Goal: Information Seeking & Learning: Check status

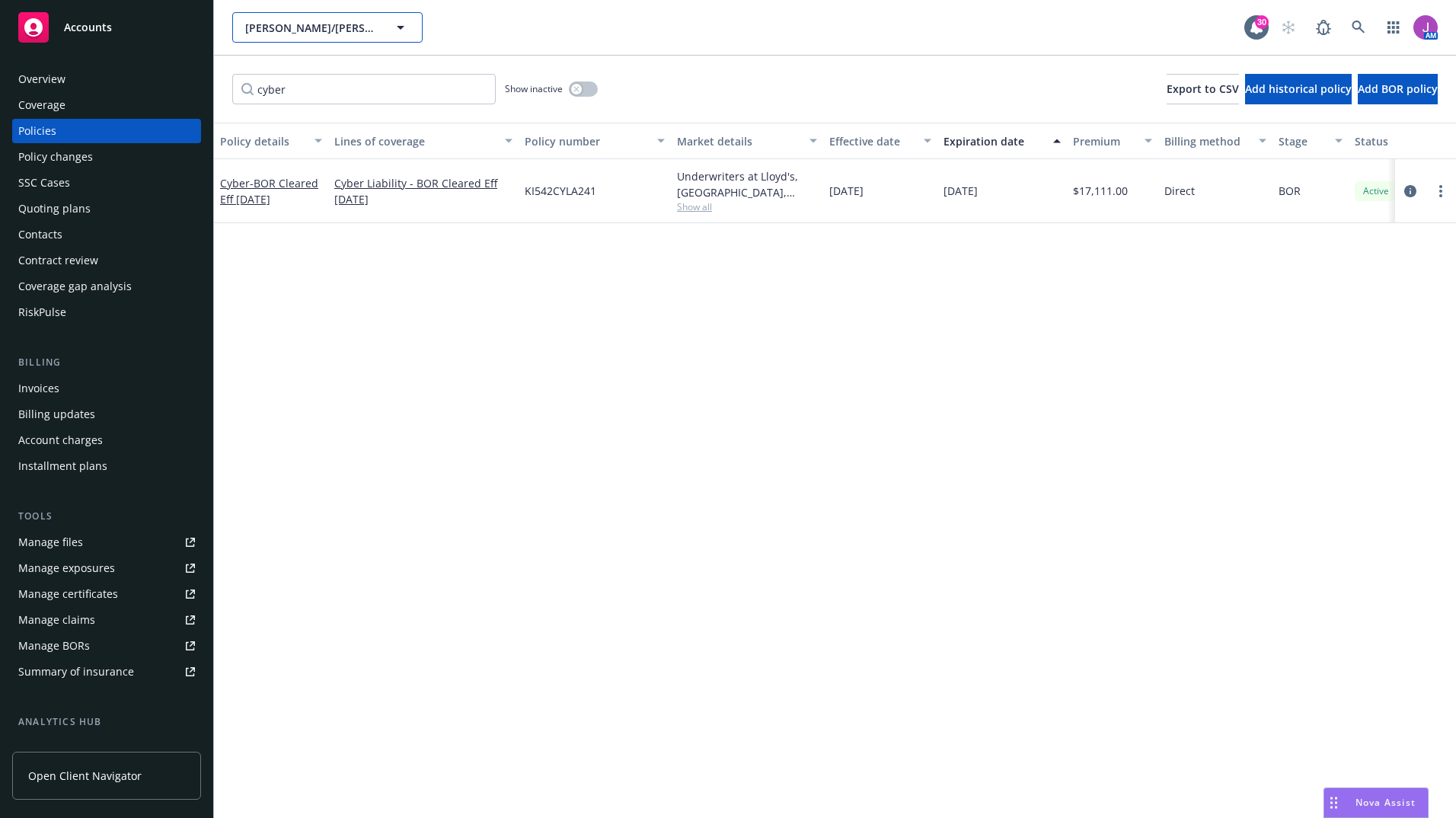
click at [358, 30] on span "[PERSON_NAME]/[PERSON_NAME] Construction, Inc." at bounding box center [311, 28] width 132 height 16
type input "fluid dyn"
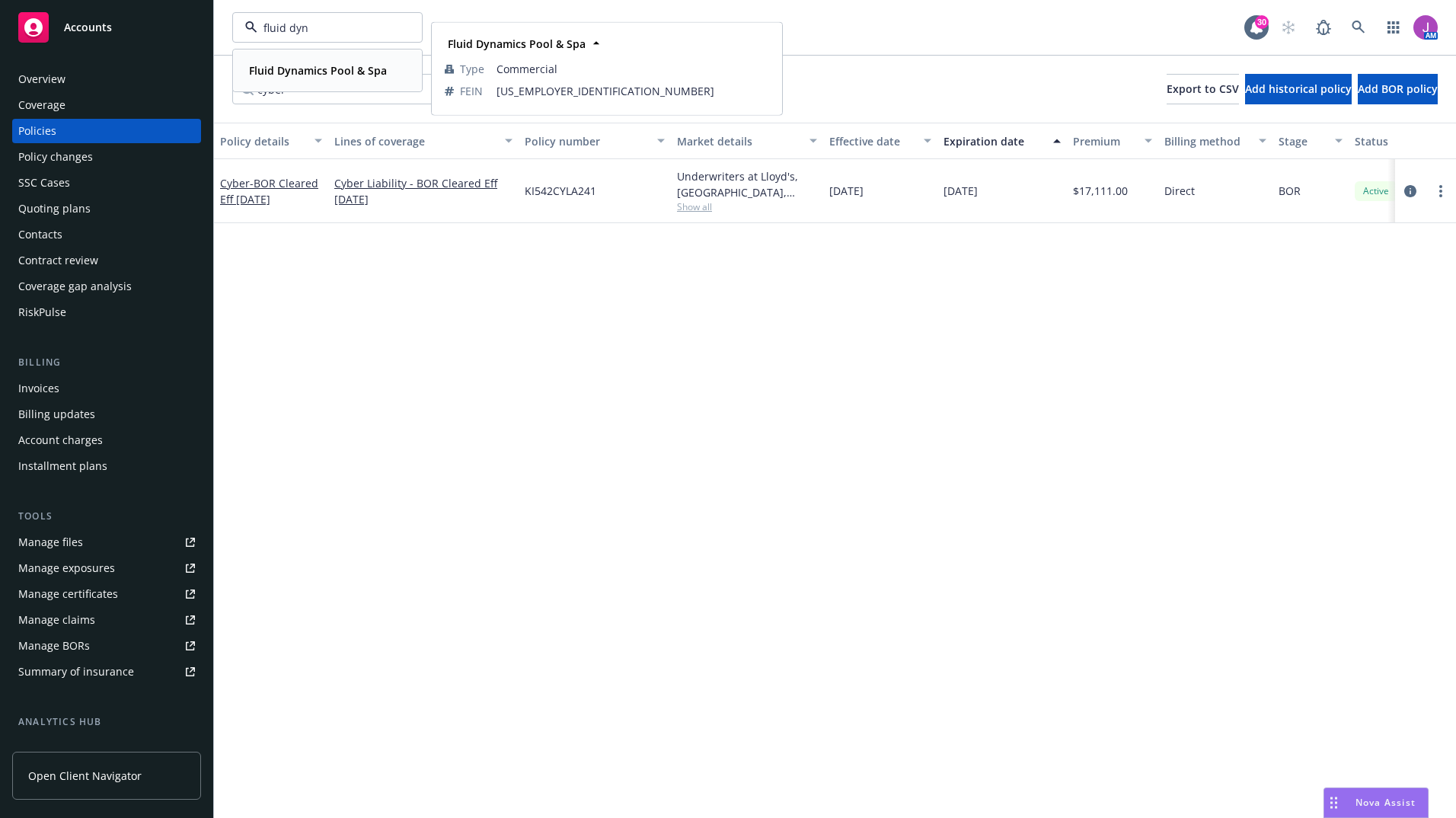
click at [315, 65] on strong "Fluid Dynamics Pool & Spa" at bounding box center [318, 70] width 138 height 15
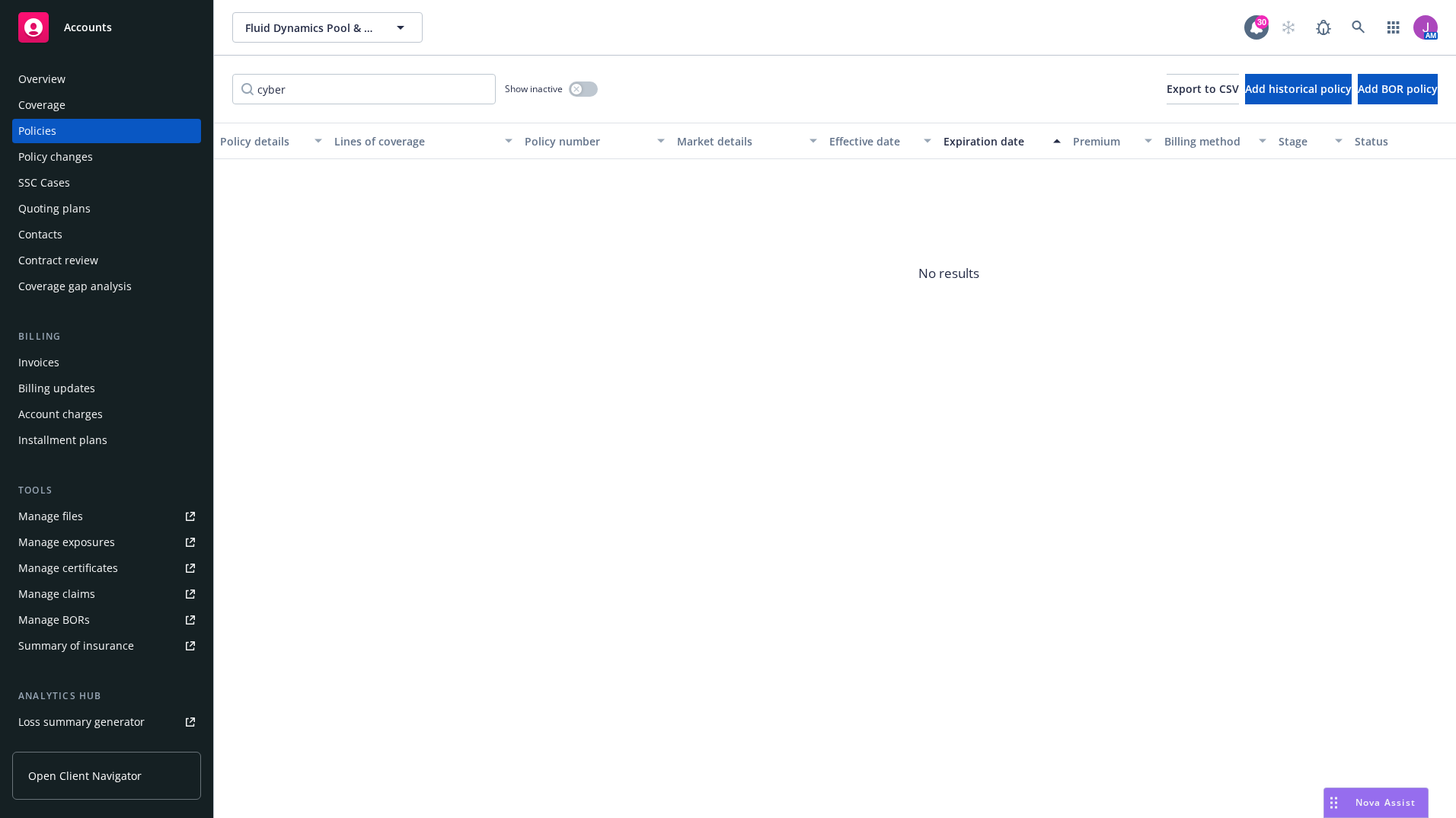
click at [120, 78] on div "Overview" at bounding box center [107, 80] width 177 height 25
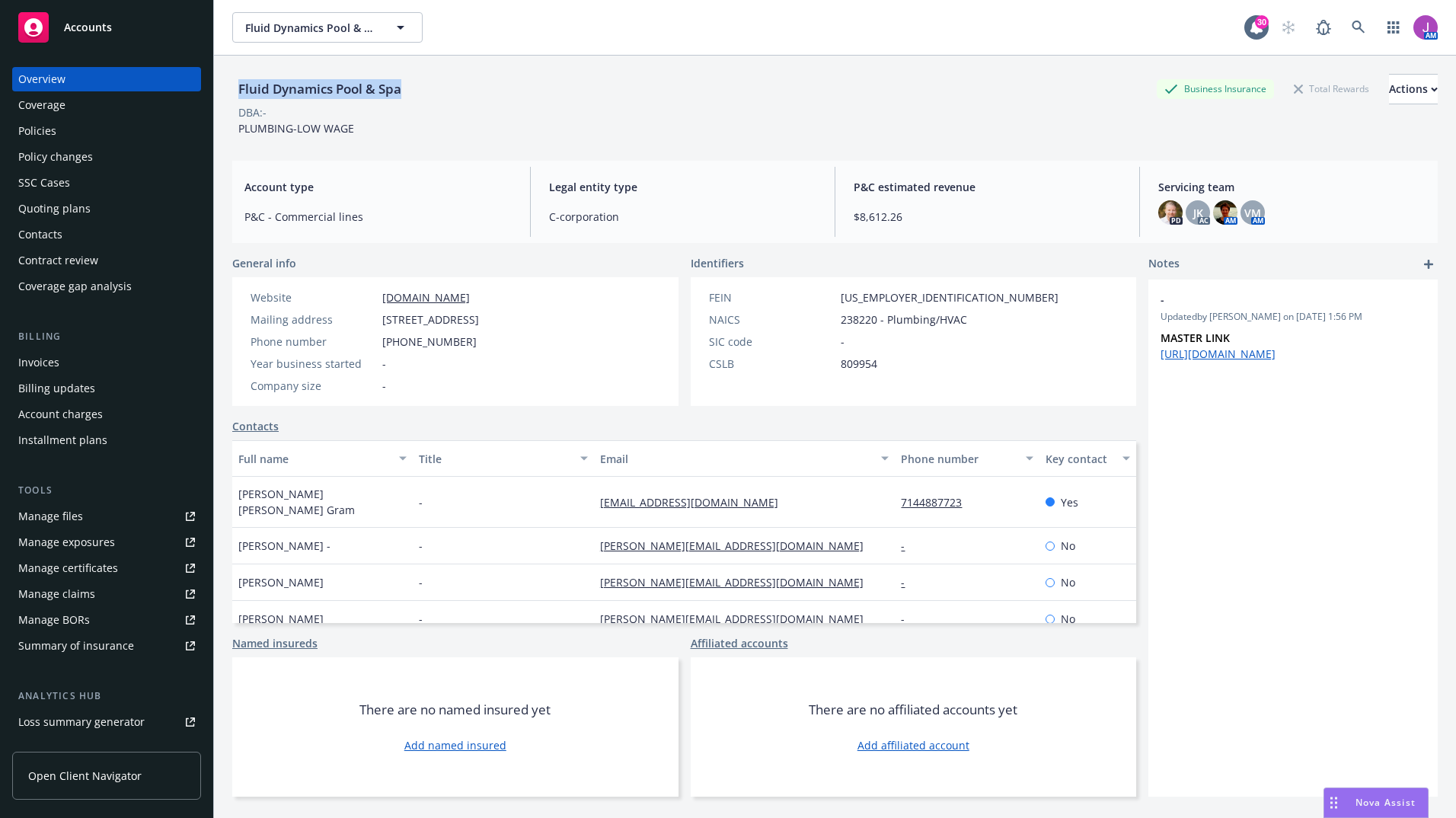
drag, startPoint x: 242, startPoint y: 89, endPoint x: 412, endPoint y: 82, distance: 170.1
click at [412, 82] on div "Fluid Dynamics Pool & Spa Business Insurance Total Rewards Actions" at bounding box center [835, 89] width 1205 height 30
copy div "Fluid Dynamics Pool & Spa"
click at [54, 134] on div "Policies" at bounding box center [37, 131] width 38 height 25
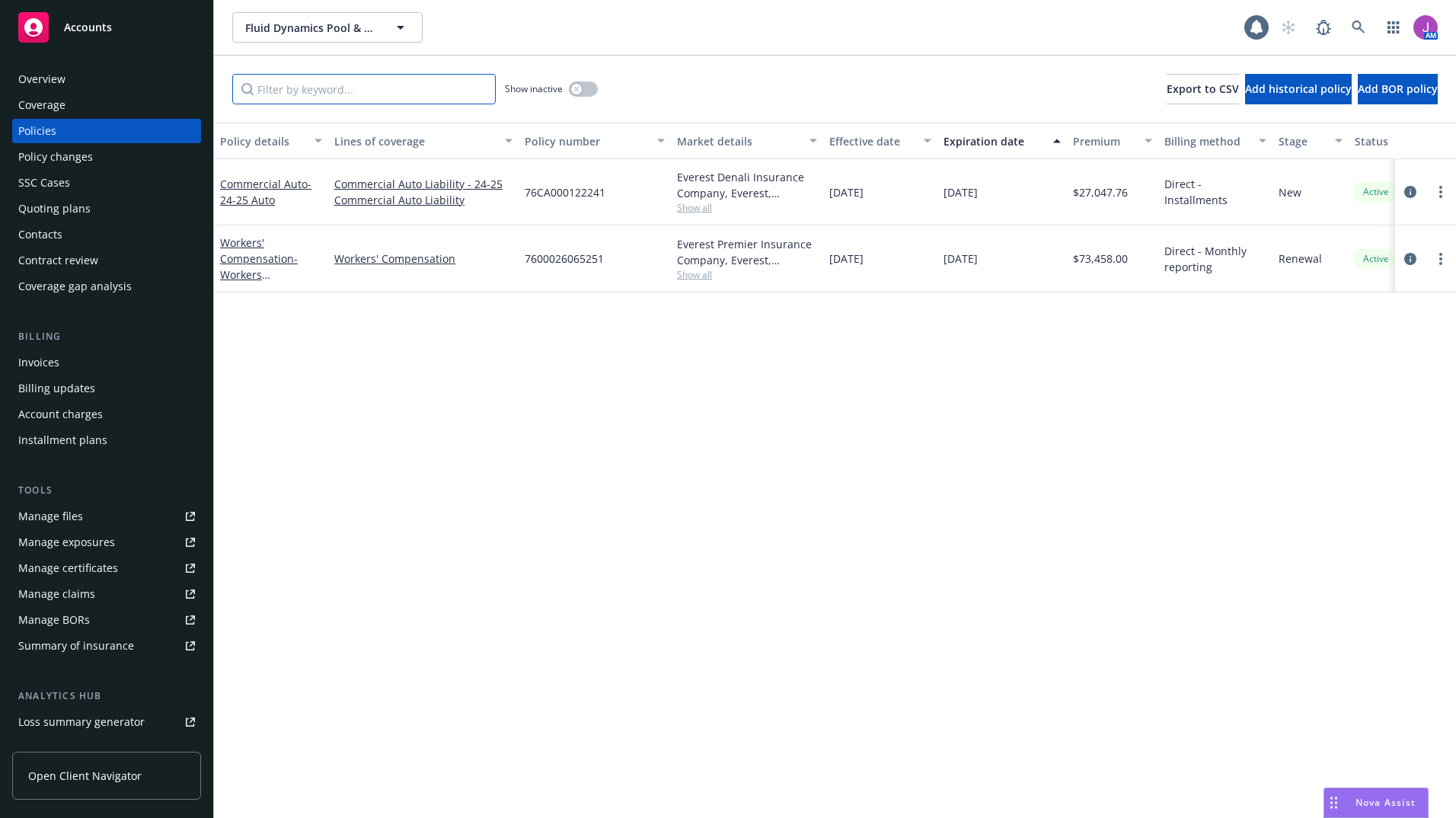
click at [339, 86] on input "Filter by keyword..." at bounding box center [365, 89] width 264 height 30
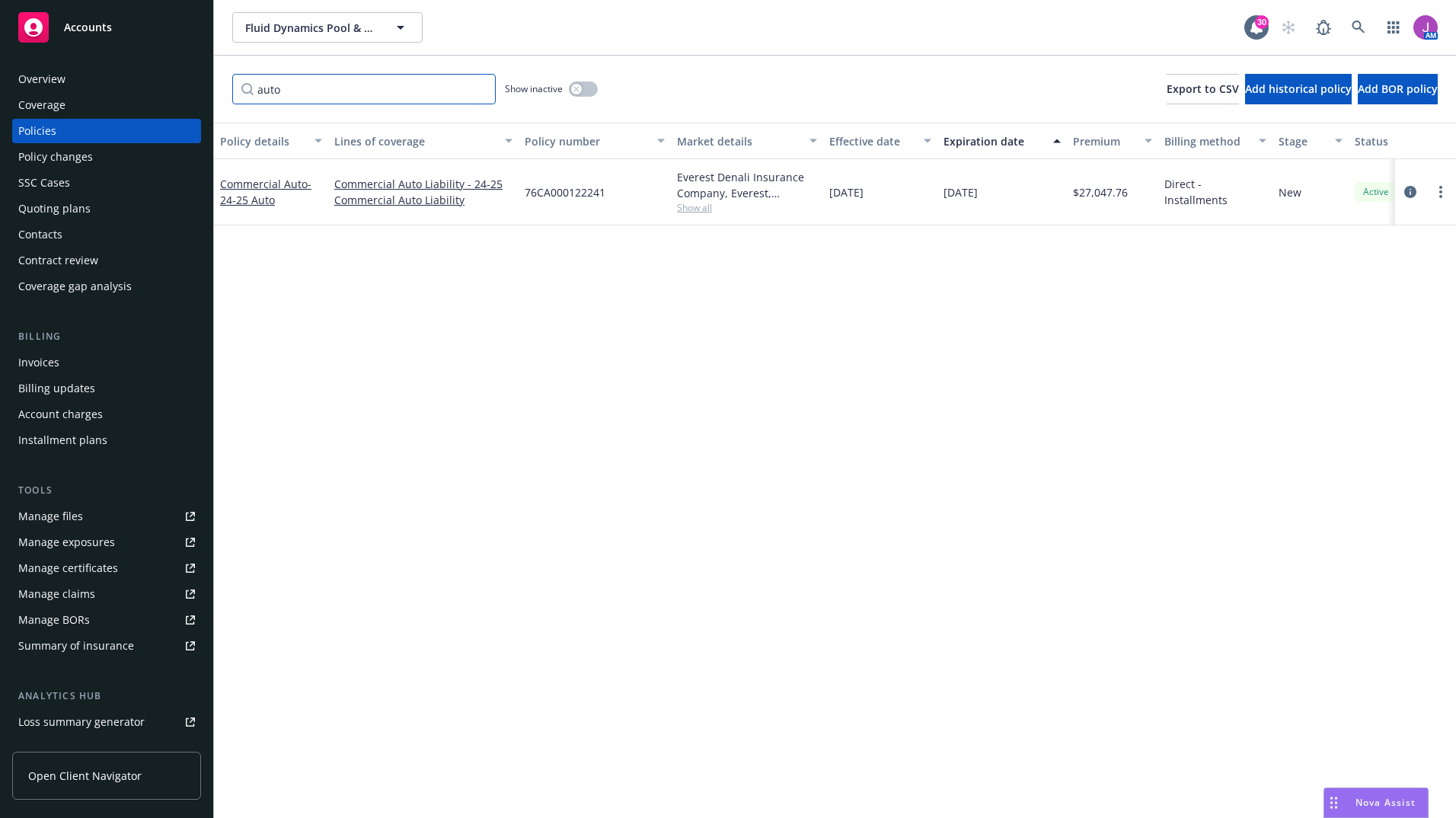
type input "auto"
click at [50, 72] on div "Overview" at bounding box center [42, 80] width 48 height 25
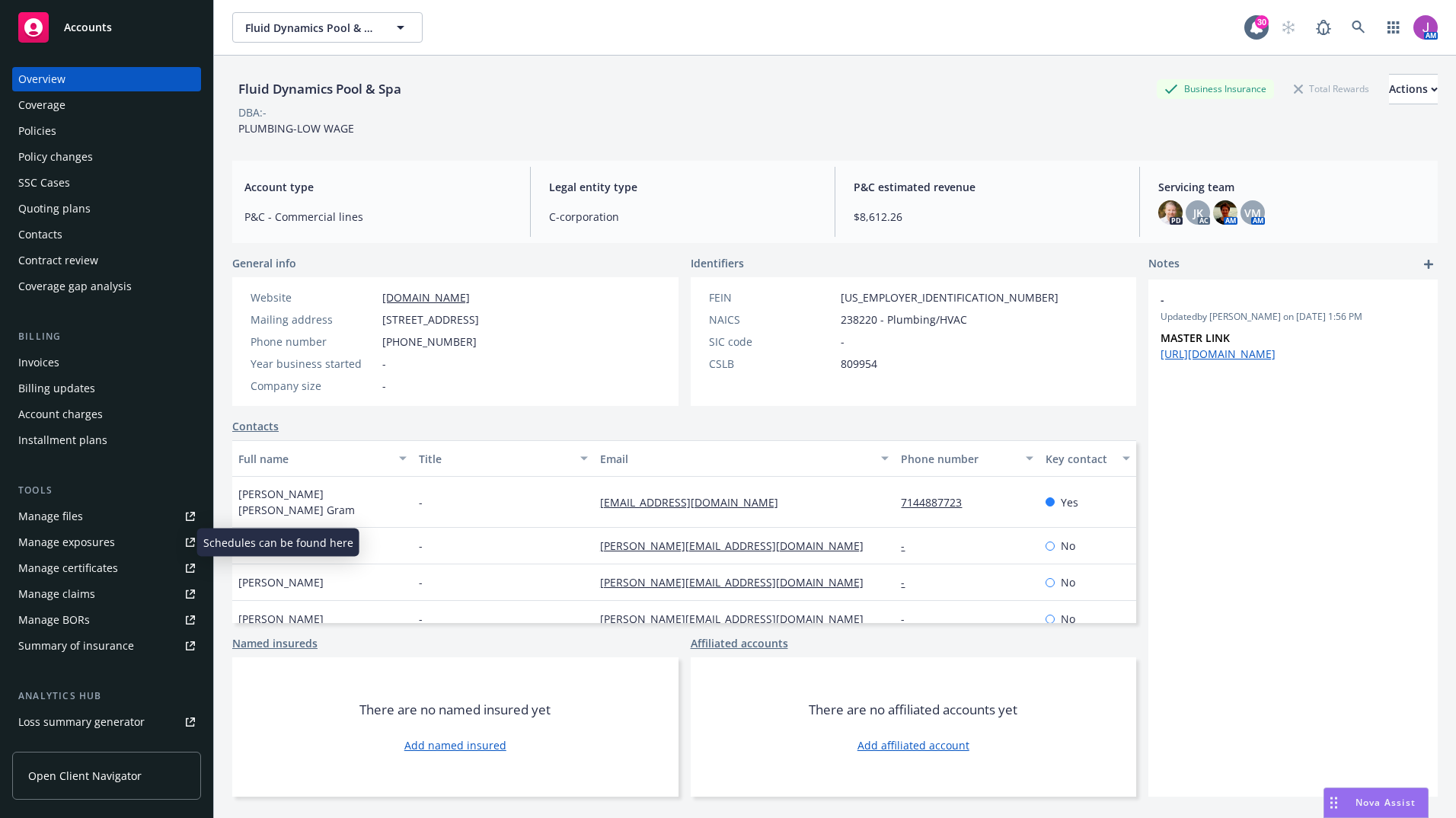
click at [50, 539] on div "Manage exposures" at bounding box center [66, 543] width 97 height 25
click at [57, 130] on div "Policies" at bounding box center [107, 131] width 177 height 25
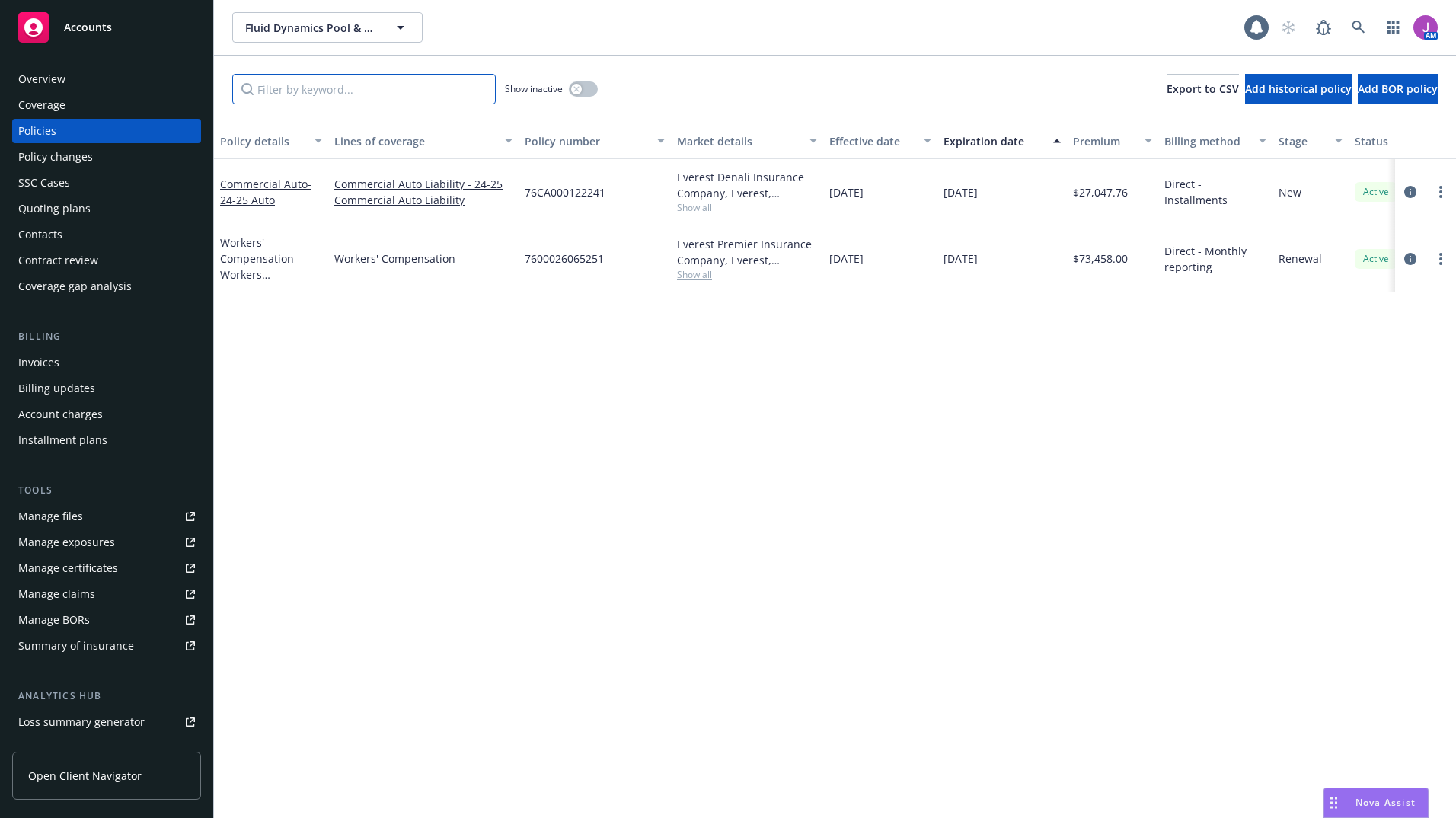
click at [361, 90] on input "Filter by keyword..." at bounding box center [365, 89] width 264 height 30
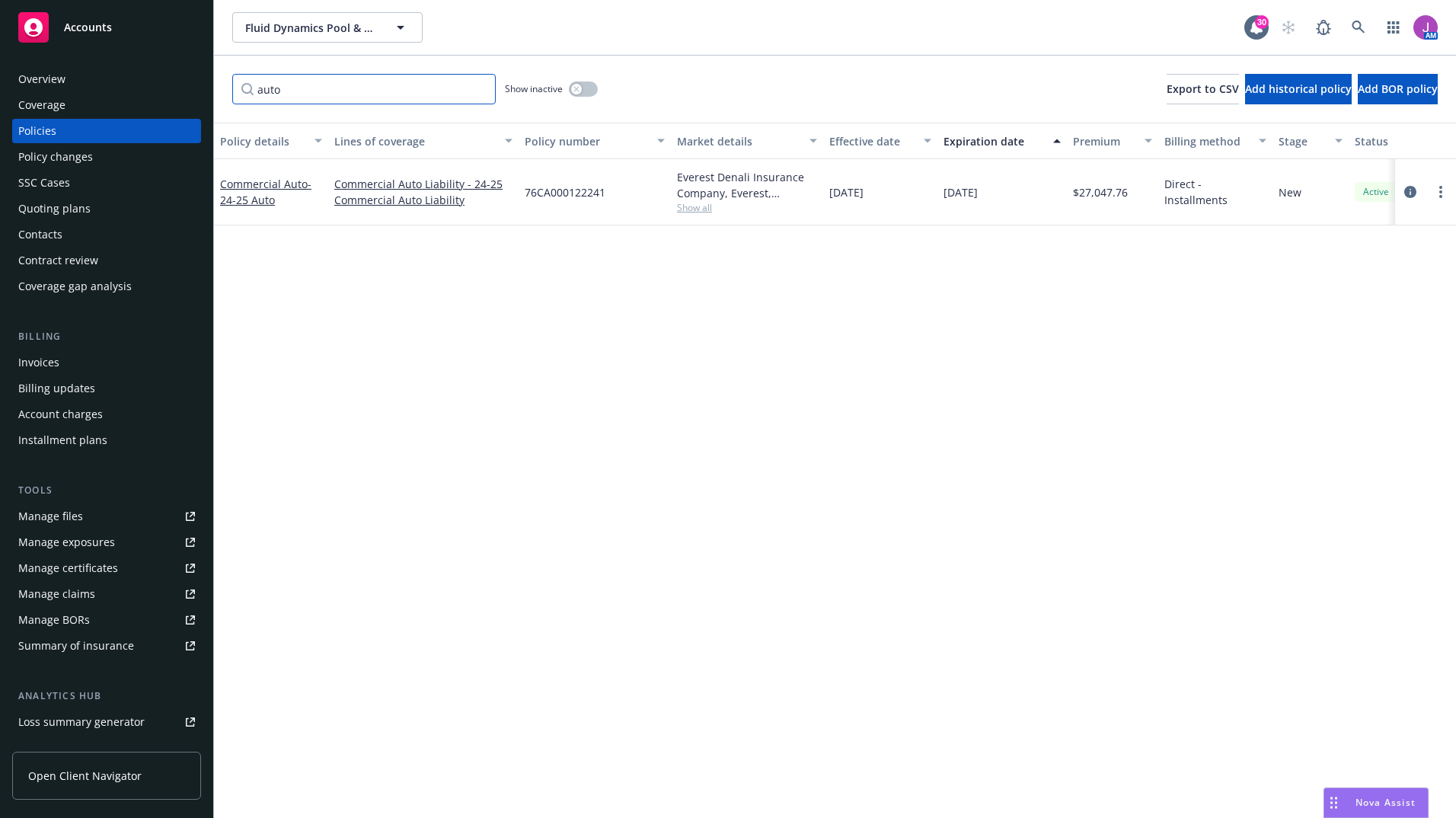
type input "auto"
click at [585, 93] on button "button" at bounding box center [583, 89] width 29 height 16
click at [585, 92] on div "button" at bounding box center [589, 89] width 11 height 11
drag, startPoint x: 221, startPoint y: 86, endPoint x: 197, endPoint y: 86, distance: 24.0
click at [197, 86] on div "Accounts Overview Coverage Policies Policy changes SSC Cases Quoting plans Cont…" at bounding box center [728, 409] width 1456 height 818
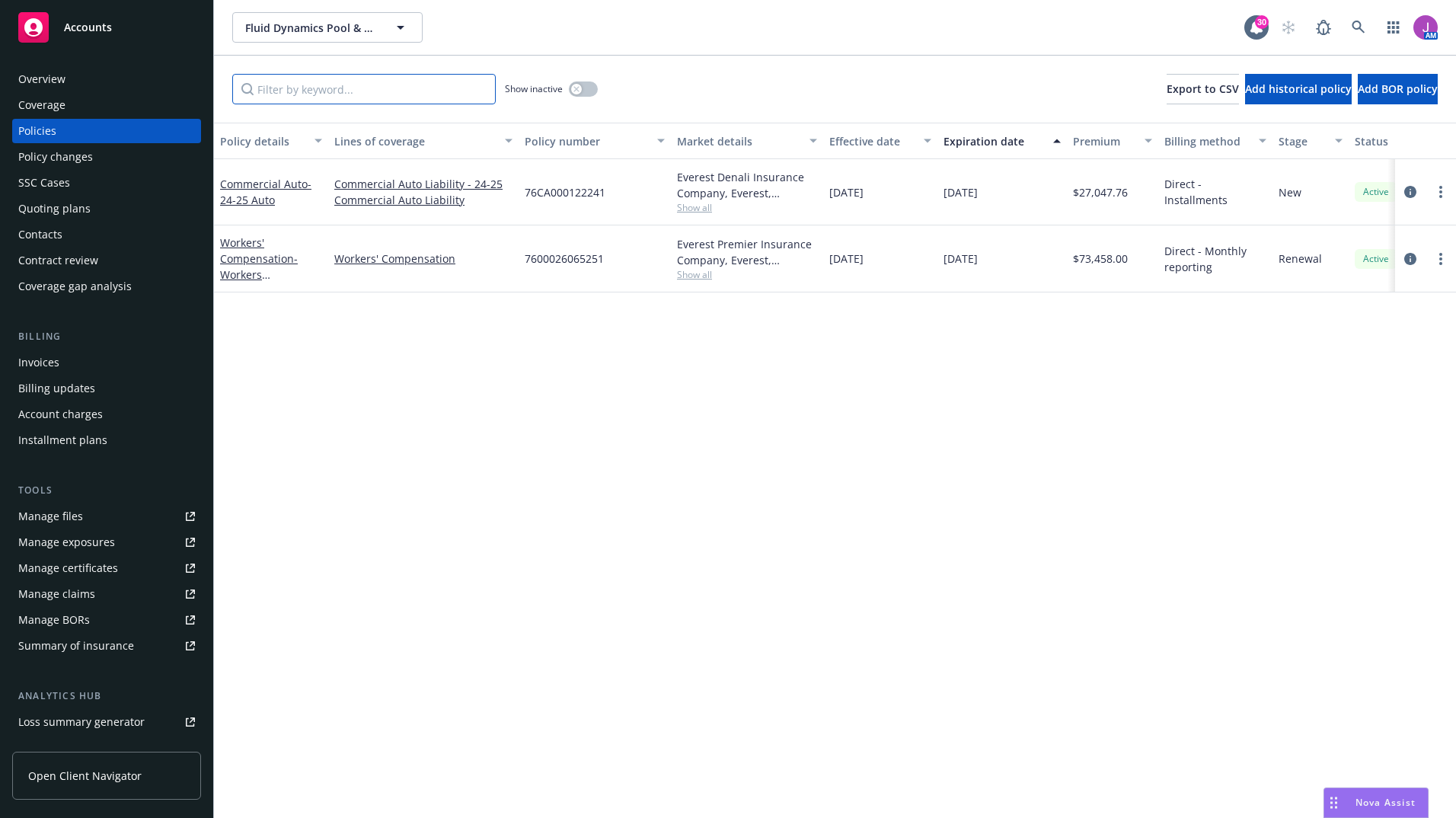
click at [333, 84] on input "Filter by keyword..." at bounding box center [365, 89] width 264 height 30
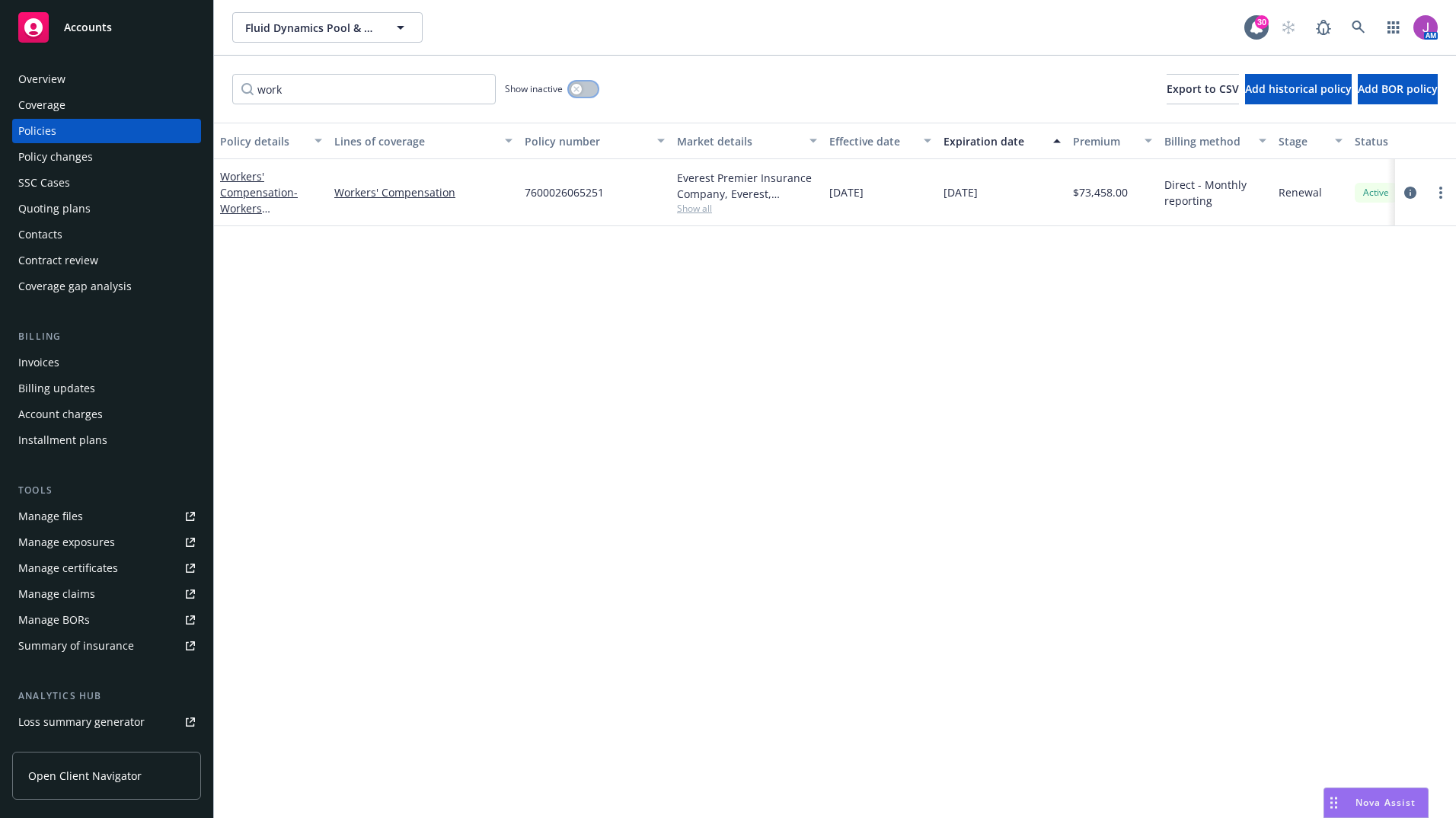
click at [577, 92] on div "button" at bounding box center [576, 89] width 11 height 11
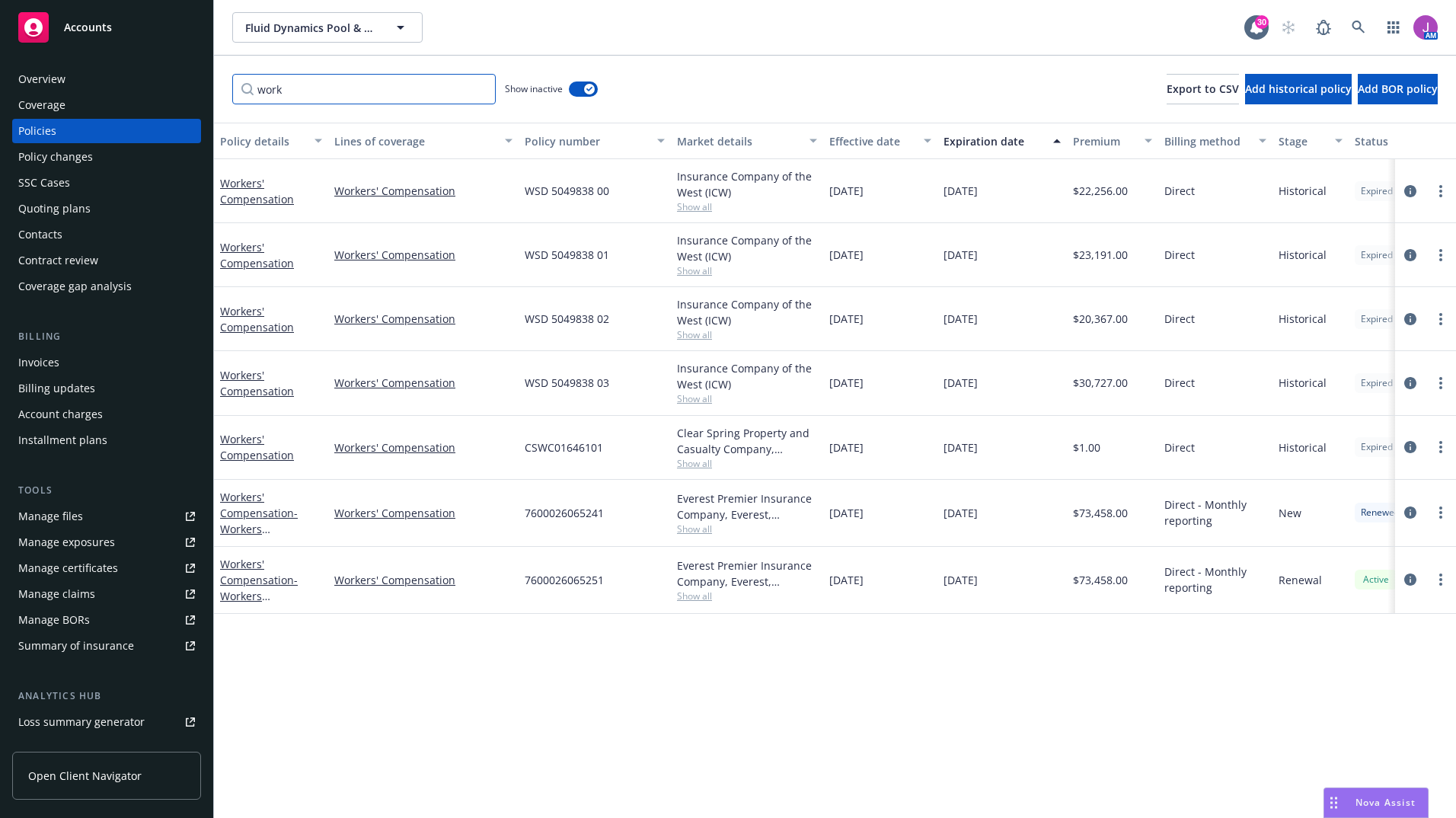
drag, startPoint x: 251, startPoint y: 85, endPoint x: 225, endPoint y: 84, distance: 26.0
click at [225, 84] on div "work Show inactive Export to CSV Add historical policy Add BOR policy" at bounding box center [835, 89] width 1242 height 67
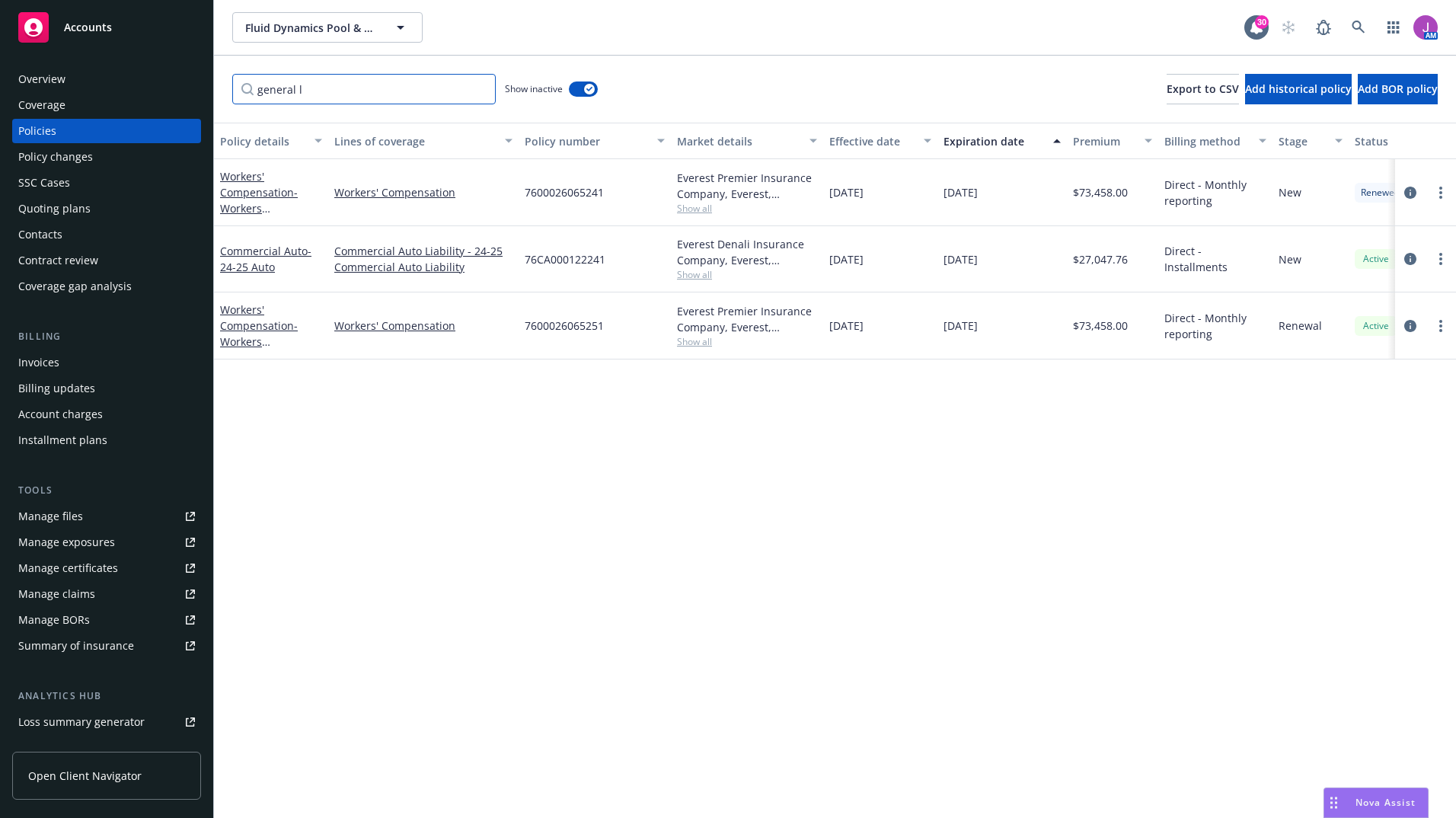
type input "general [PERSON_NAME]"
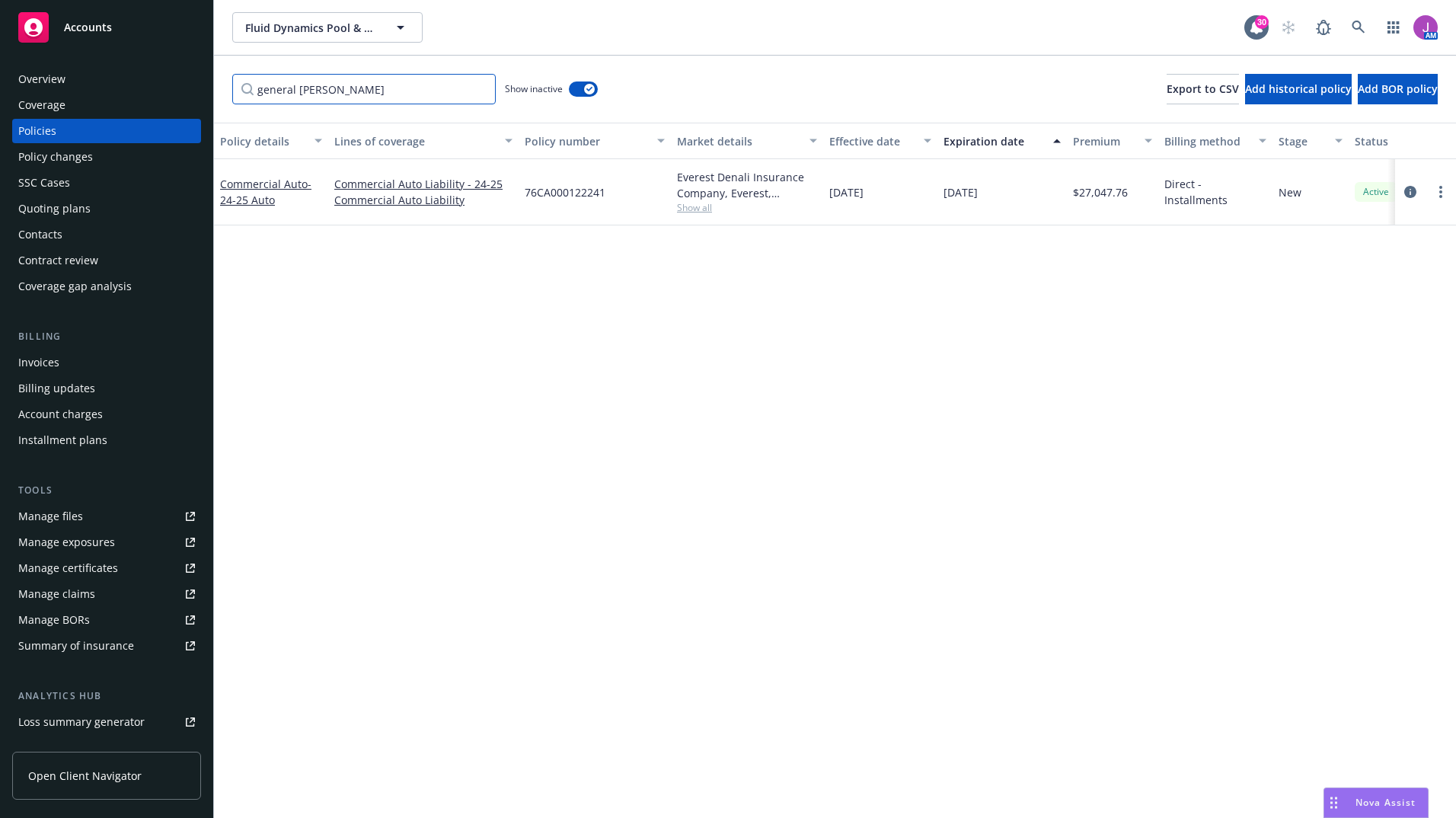
click at [481, 91] on input "general [PERSON_NAME]" at bounding box center [365, 89] width 264 height 30
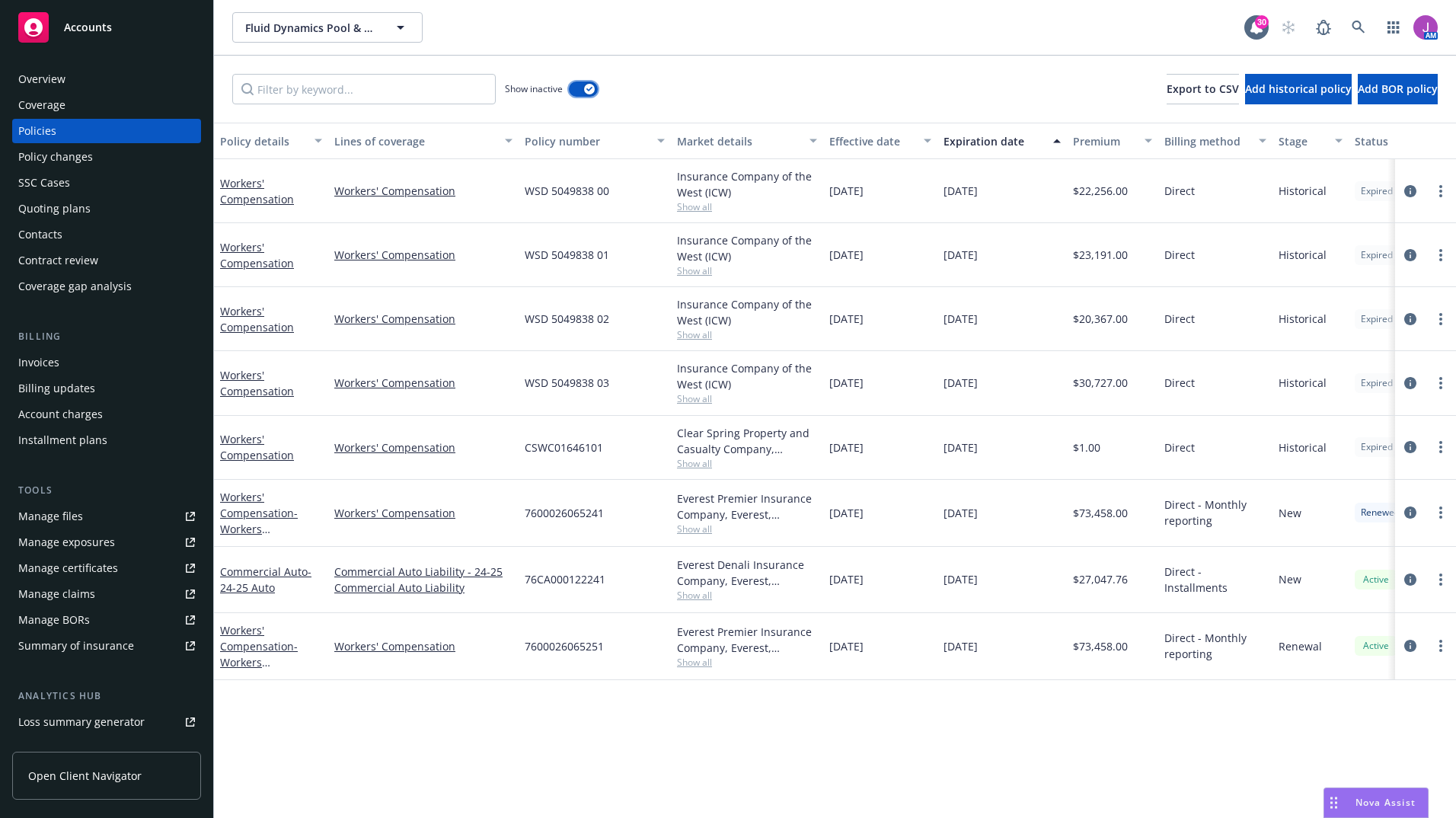
click at [576, 88] on button "button" at bounding box center [583, 89] width 29 height 16
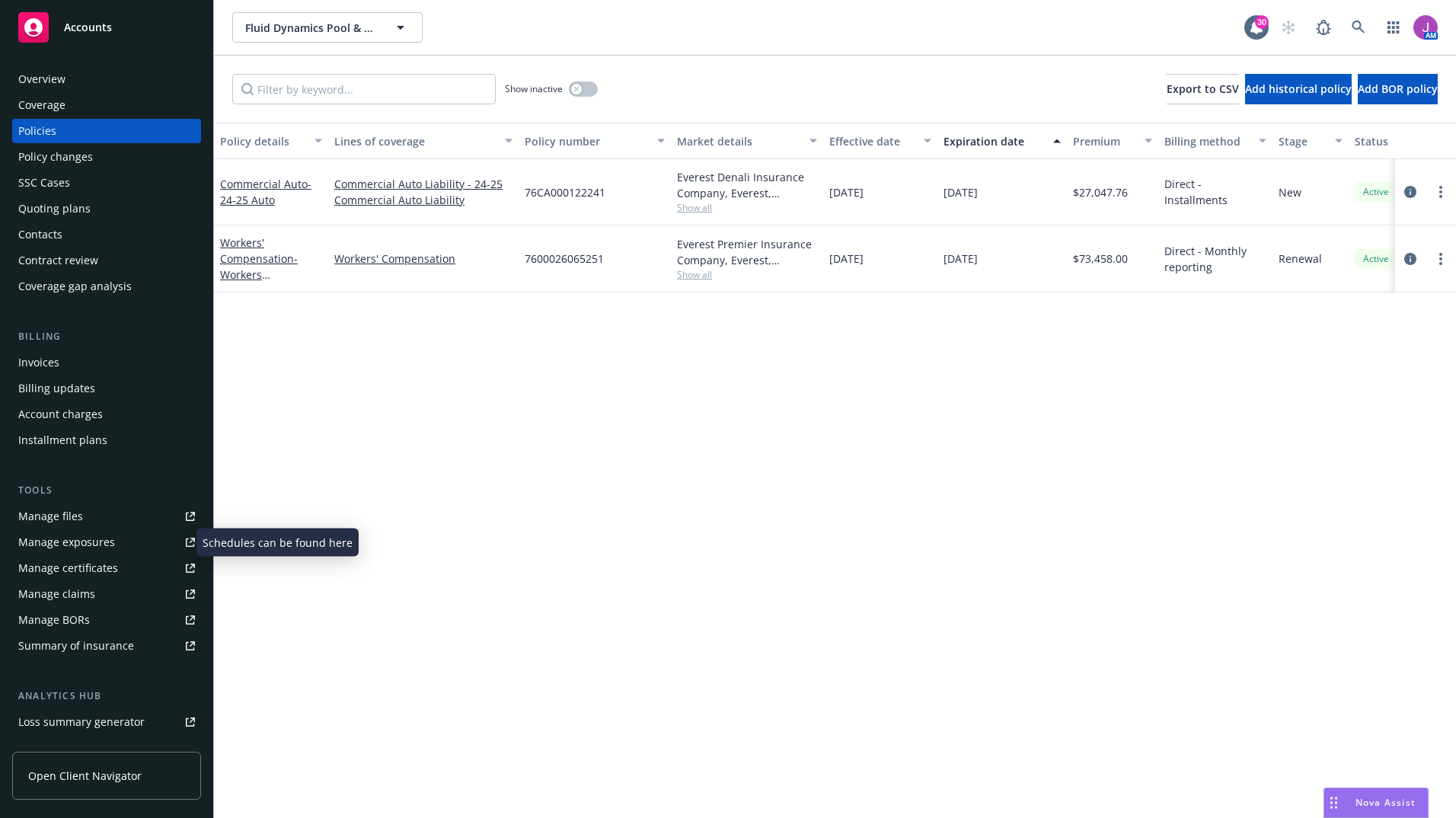
click at [112, 543] on div "Manage exposures" at bounding box center [66, 543] width 97 height 25
click at [61, 201] on div "Quoting plans" at bounding box center [54, 209] width 72 height 25
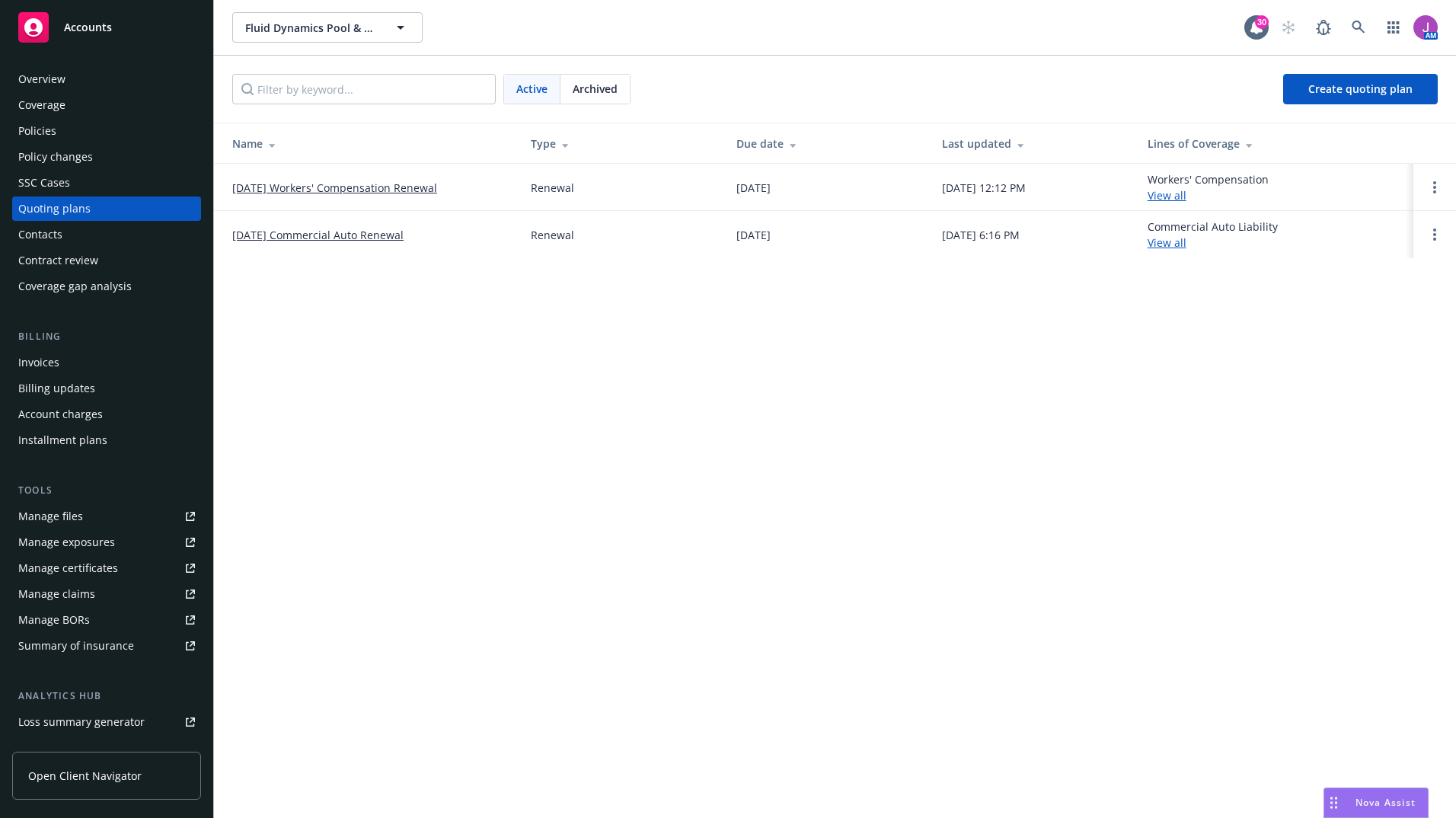
click at [574, 91] on span "Archived" at bounding box center [595, 89] width 45 height 16
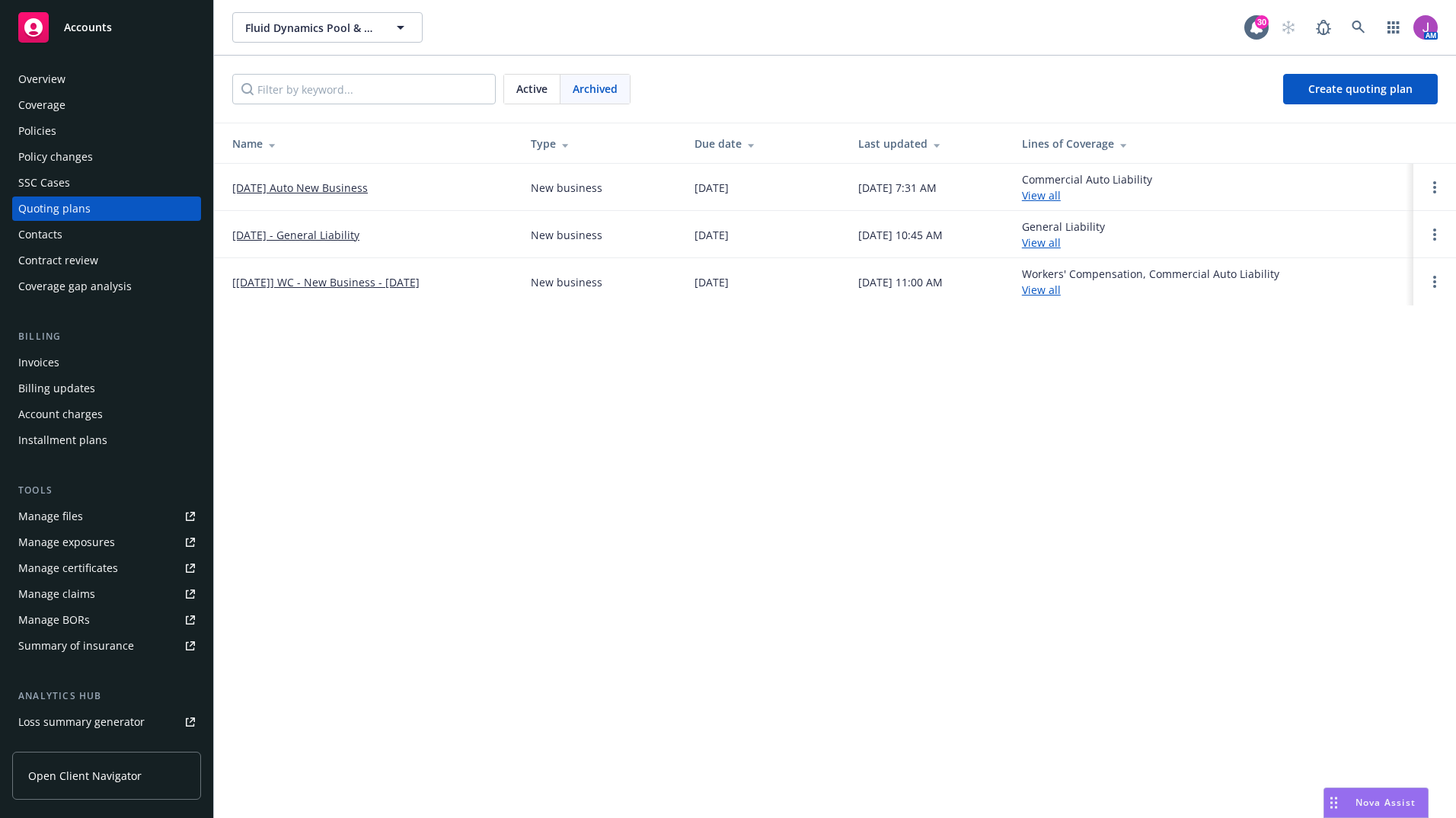
click at [342, 238] on link "[DATE] - General Liability" at bounding box center [296, 235] width 127 height 16
